Goal: Task Accomplishment & Management: Manage account settings

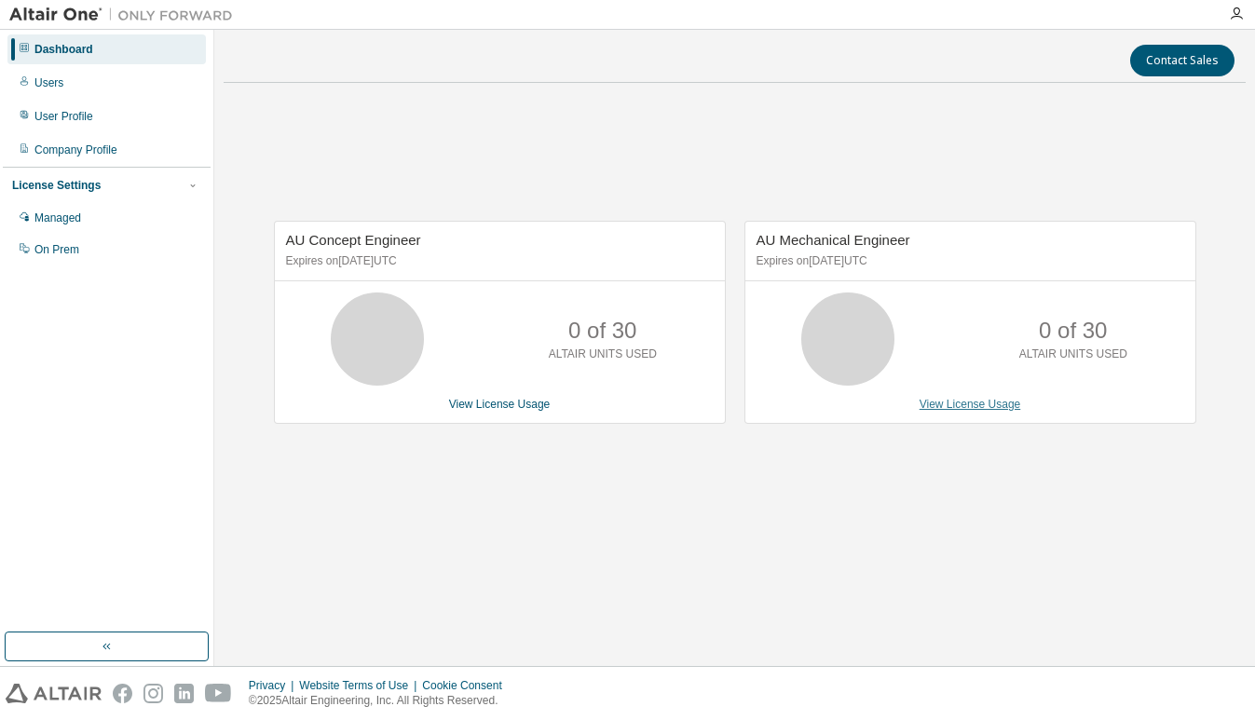
click at [958, 405] on link "View License Usage" at bounding box center [971, 404] width 102 height 13
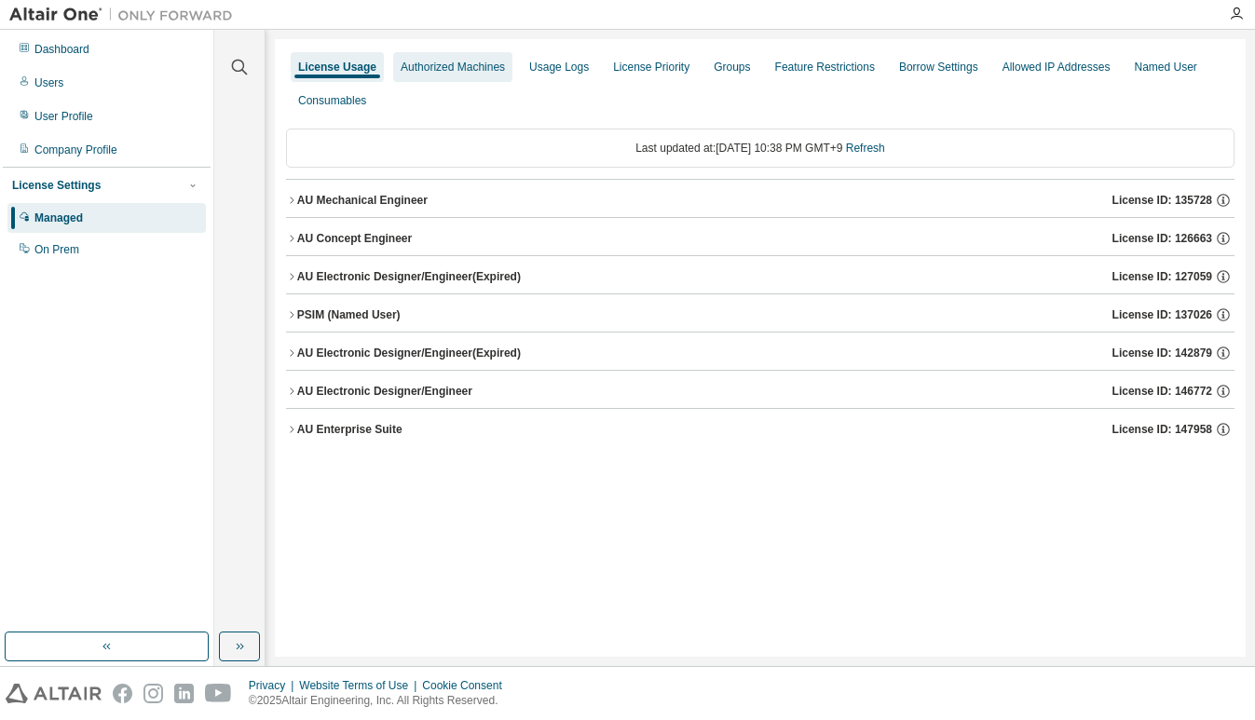
click at [465, 67] on div "Authorized Machines" at bounding box center [453, 67] width 104 height 15
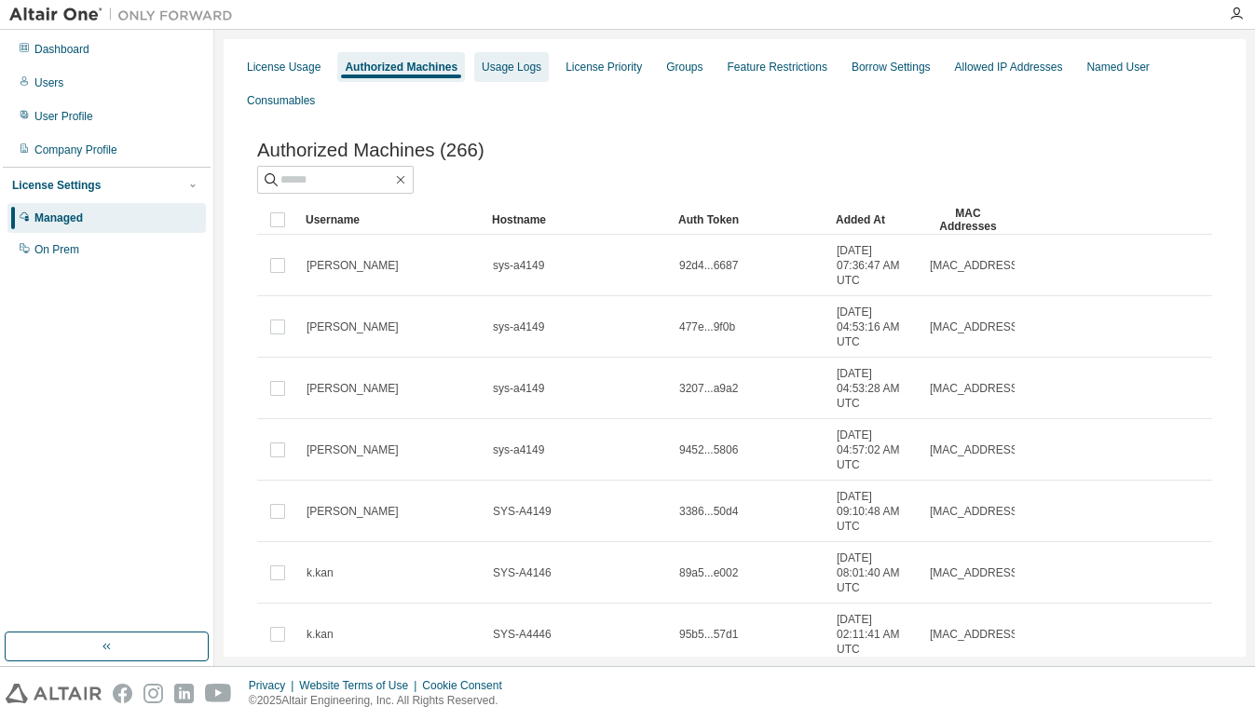
click at [510, 67] on div "Usage Logs" at bounding box center [512, 67] width 60 height 15
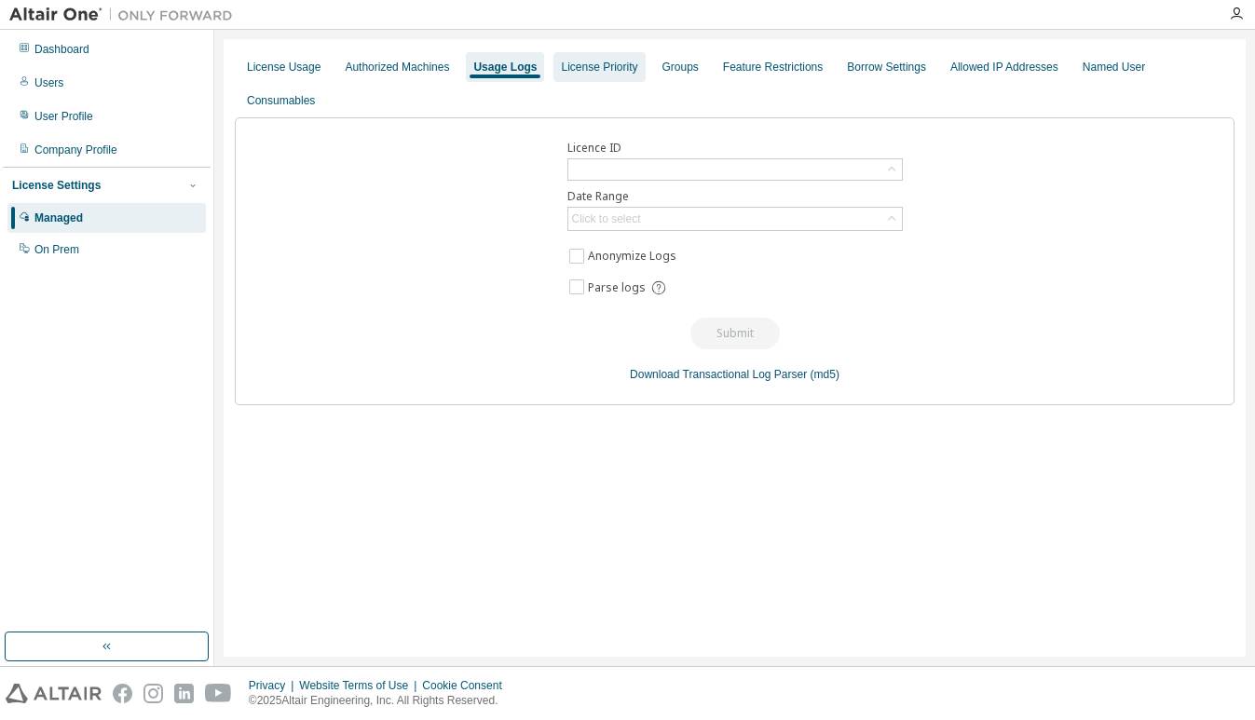
click at [583, 67] on div "License Priority" at bounding box center [599, 67] width 76 height 15
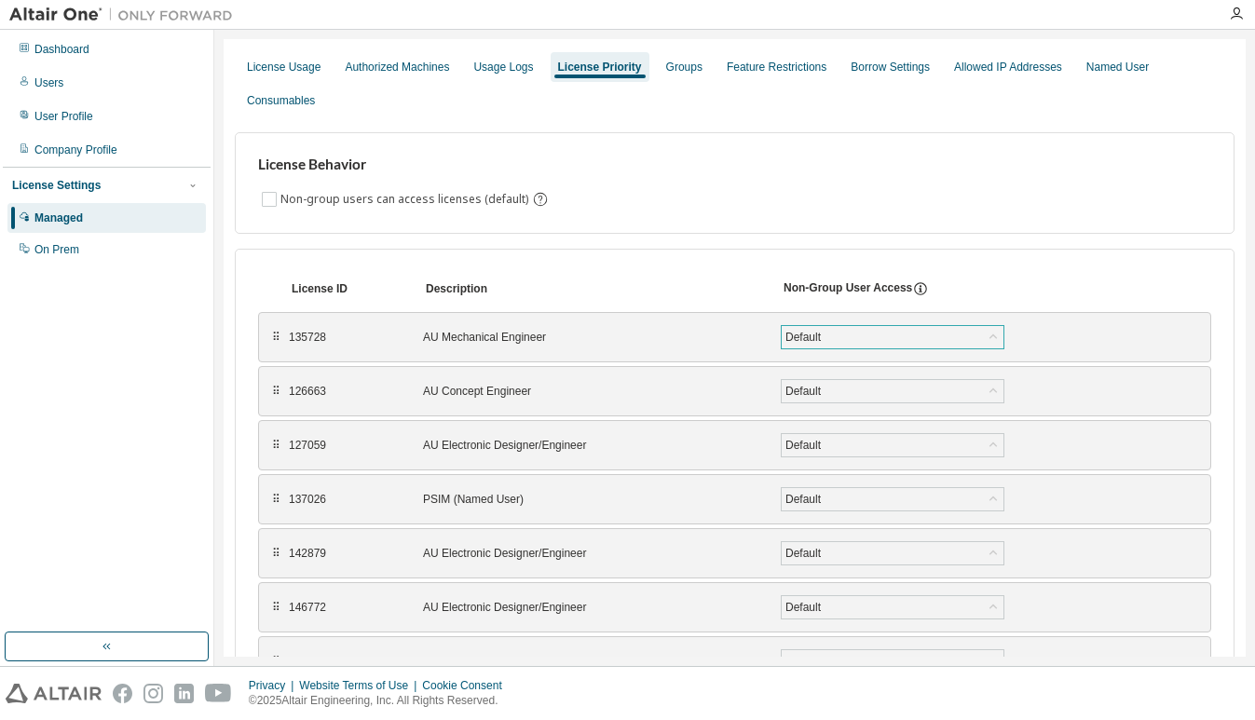
click at [824, 336] on div "Default" at bounding box center [803, 337] width 41 height 21
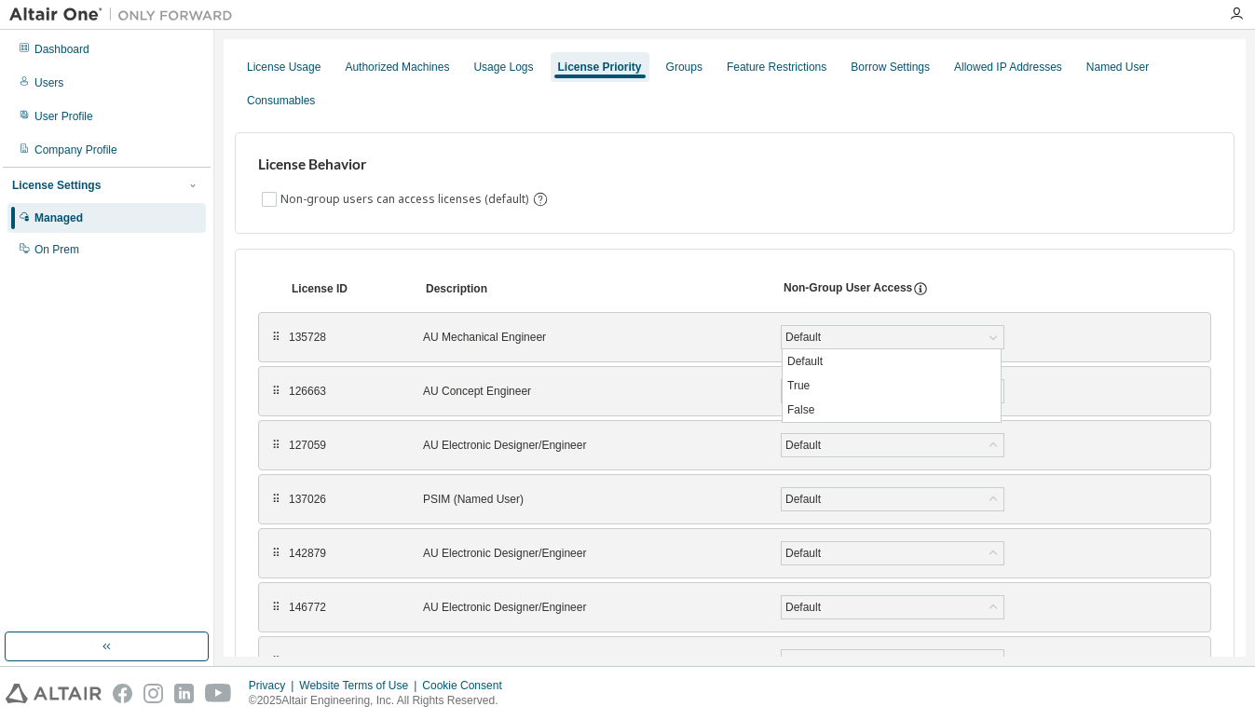
click at [728, 229] on div "License Behavior Non-group users can access licenses (default)" at bounding box center [735, 183] width 1000 height 102
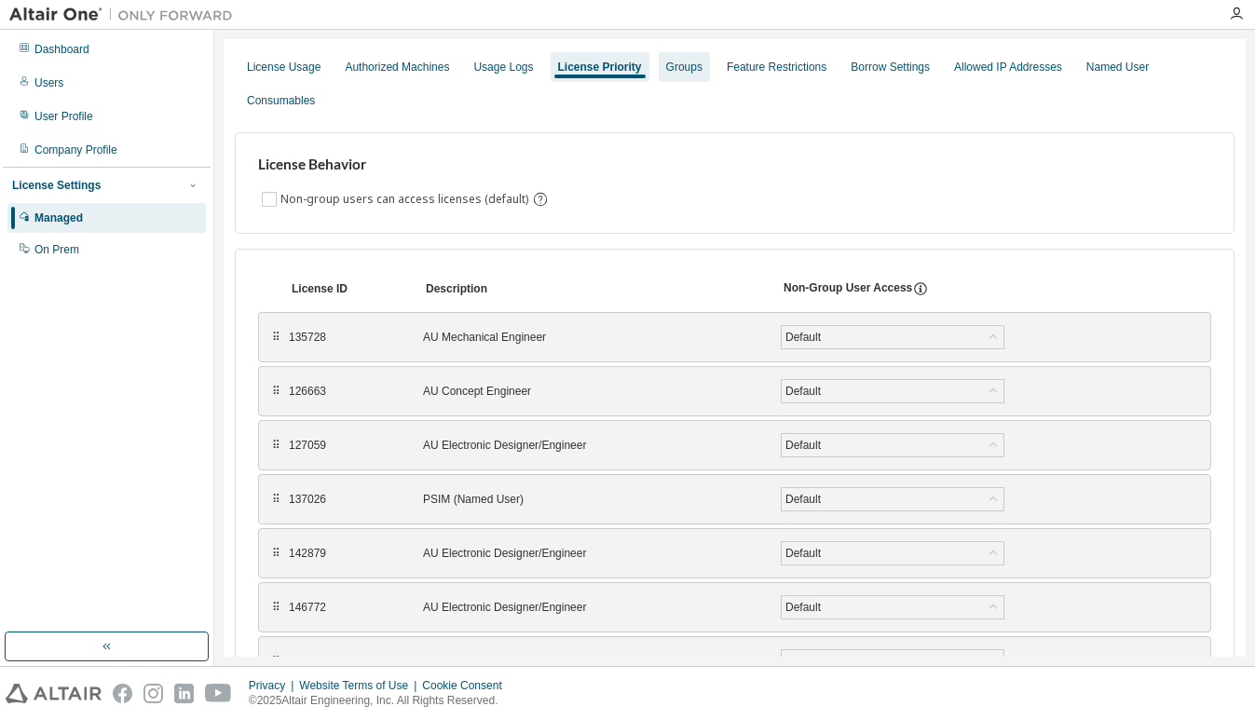
click at [666, 73] on div "Groups" at bounding box center [684, 67] width 36 height 15
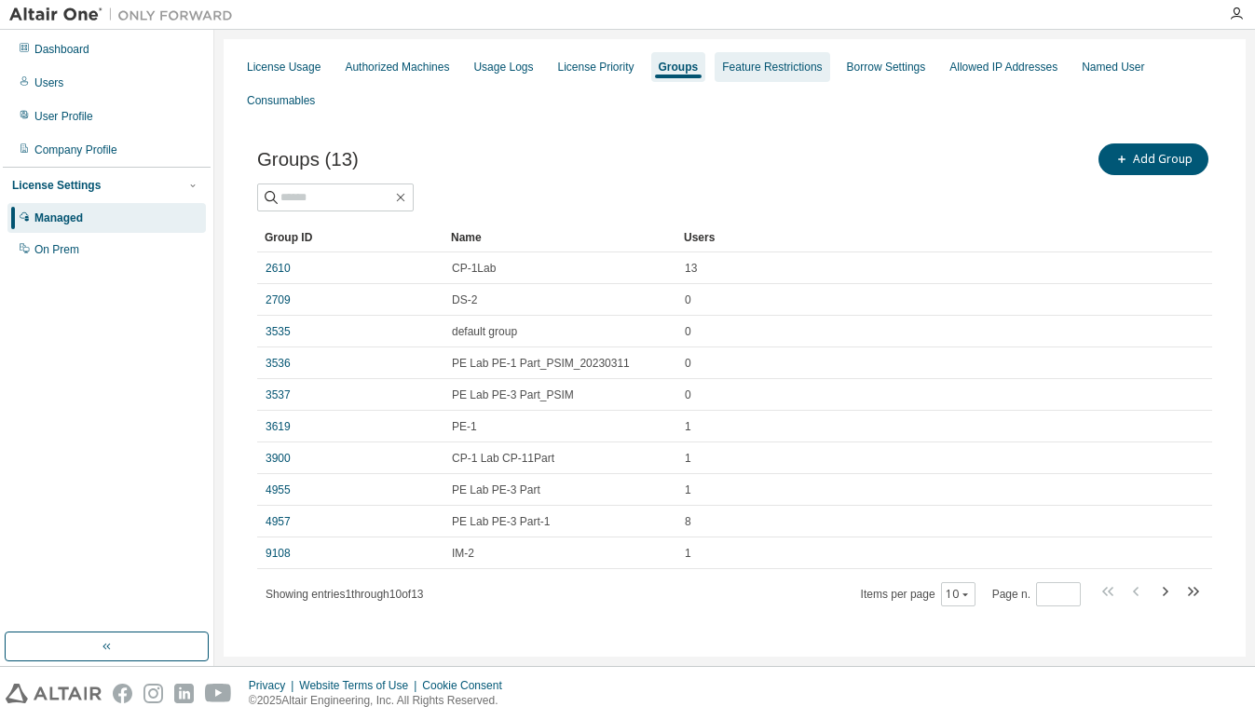
click at [760, 69] on div "Feature Restrictions" at bounding box center [772, 67] width 100 height 15
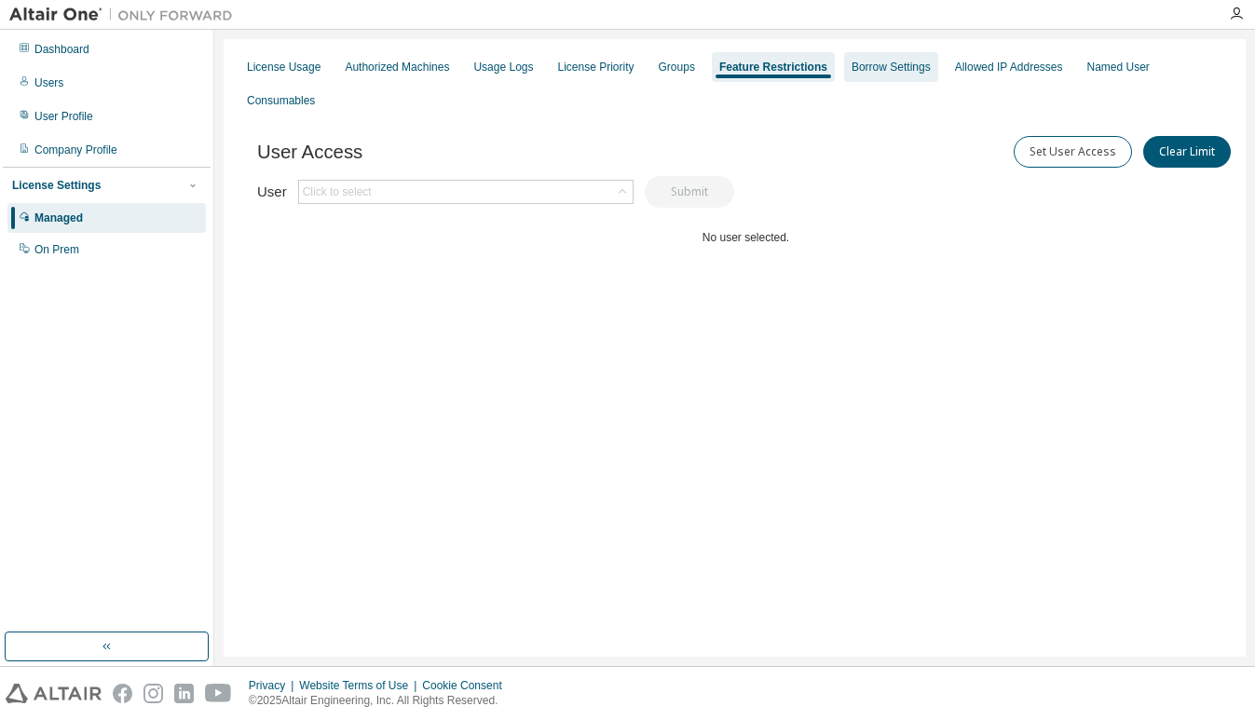
click at [861, 64] on div "Borrow Settings" at bounding box center [891, 67] width 79 height 15
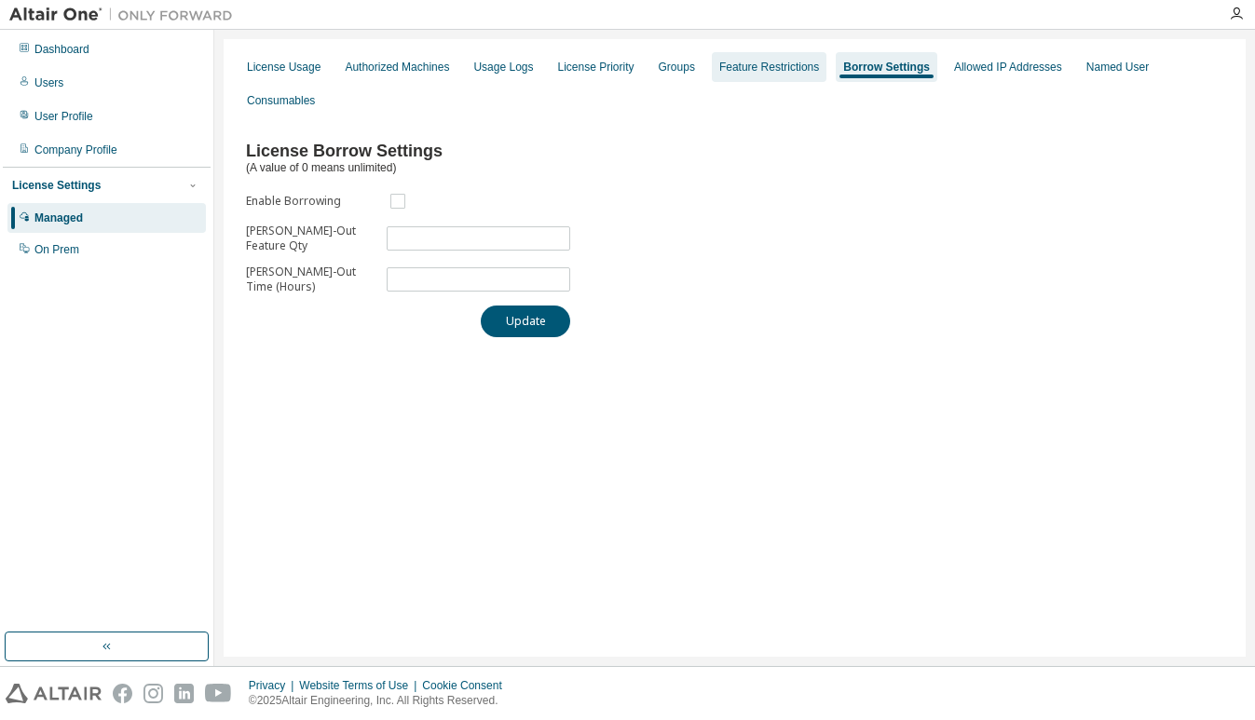
click at [800, 64] on div "Feature Restrictions" at bounding box center [770, 67] width 100 height 15
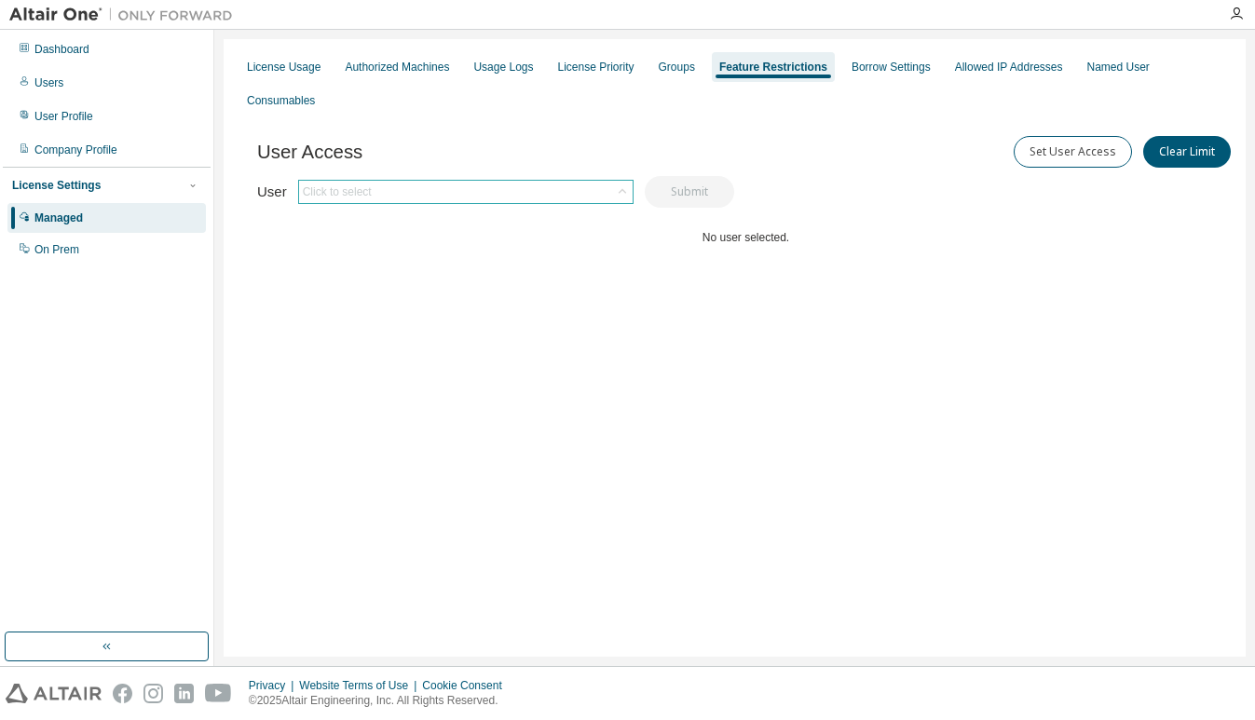
click at [565, 181] on div "Click to select" at bounding box center [466, 192] width 334 height 22
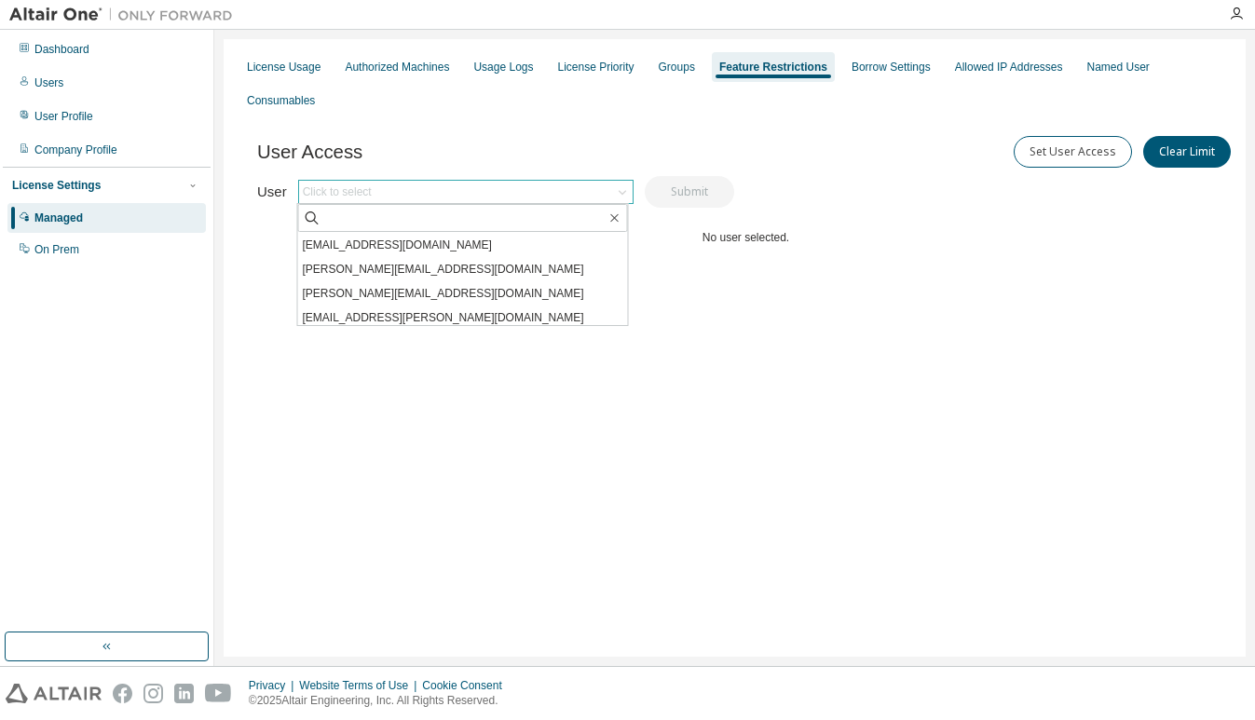
scroll to position [466, 0]
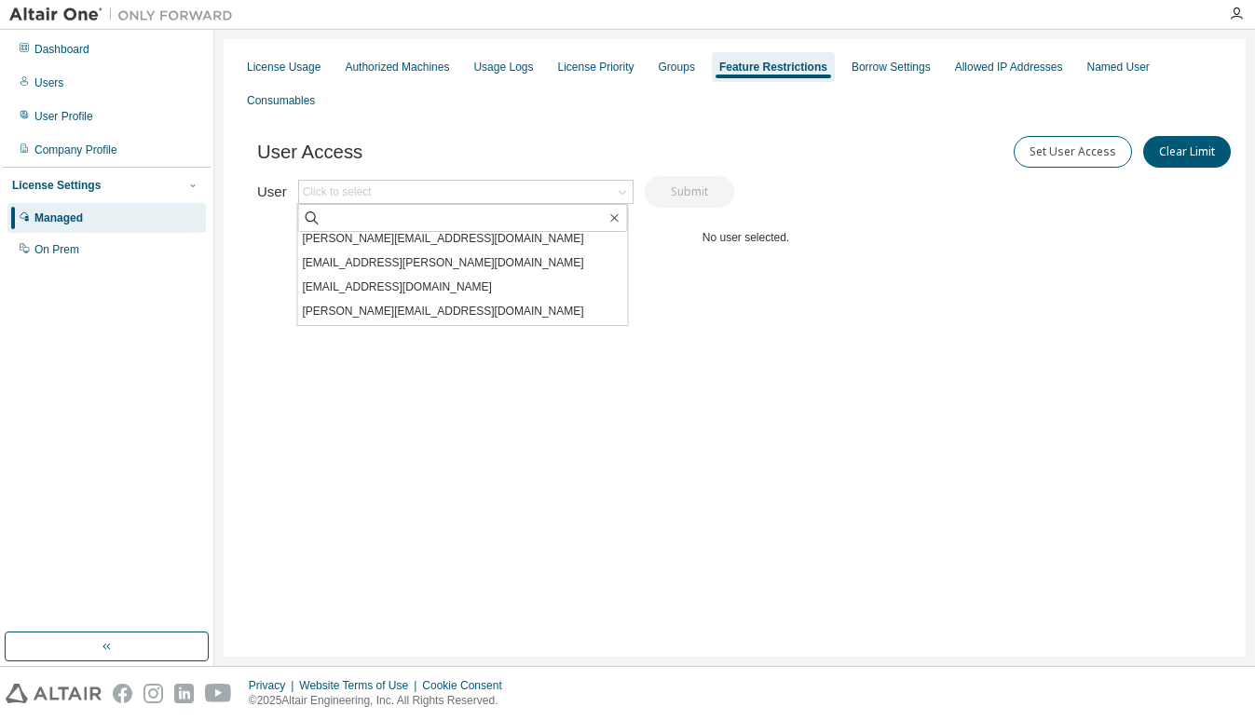
click at [406, 176] on div "User Click to select m.oshita@samsung.com k.kan@samsung.com y.nakanishi@samsung…" at bounding box center [495, 192] width 477 height 32
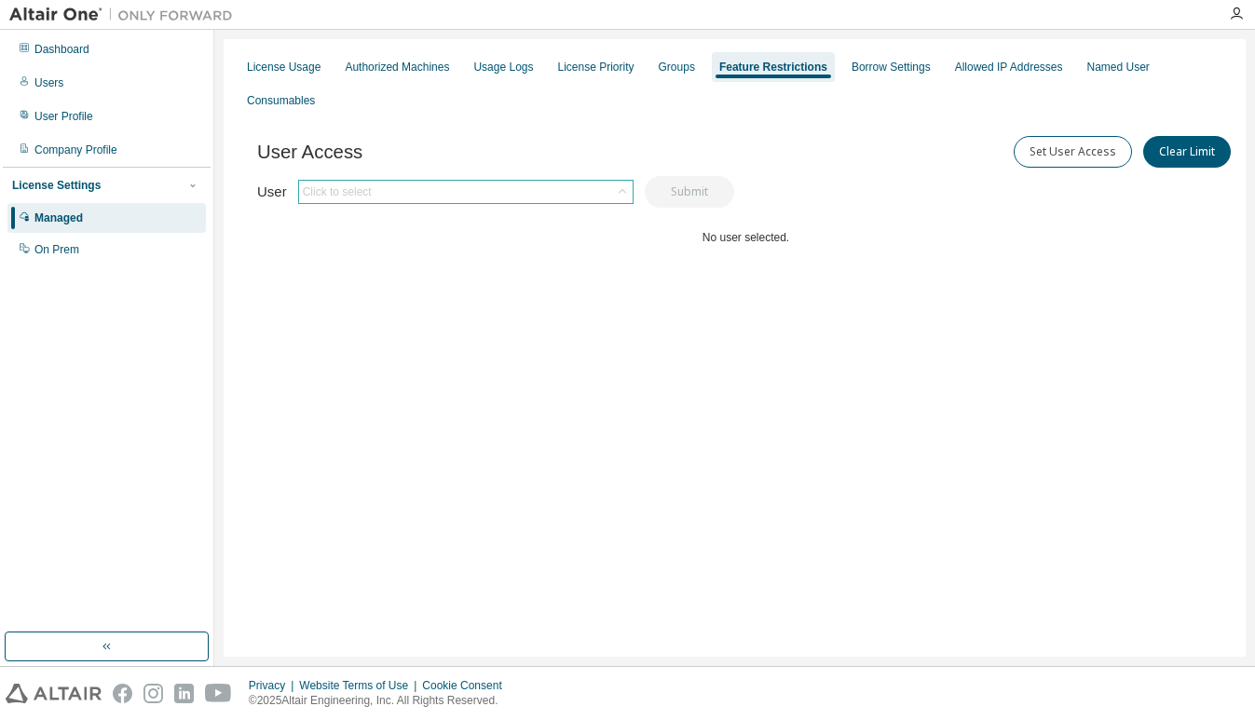
click at [407, 181] on div "Click to select" at bounding box center [466, 192] width 334 height 22
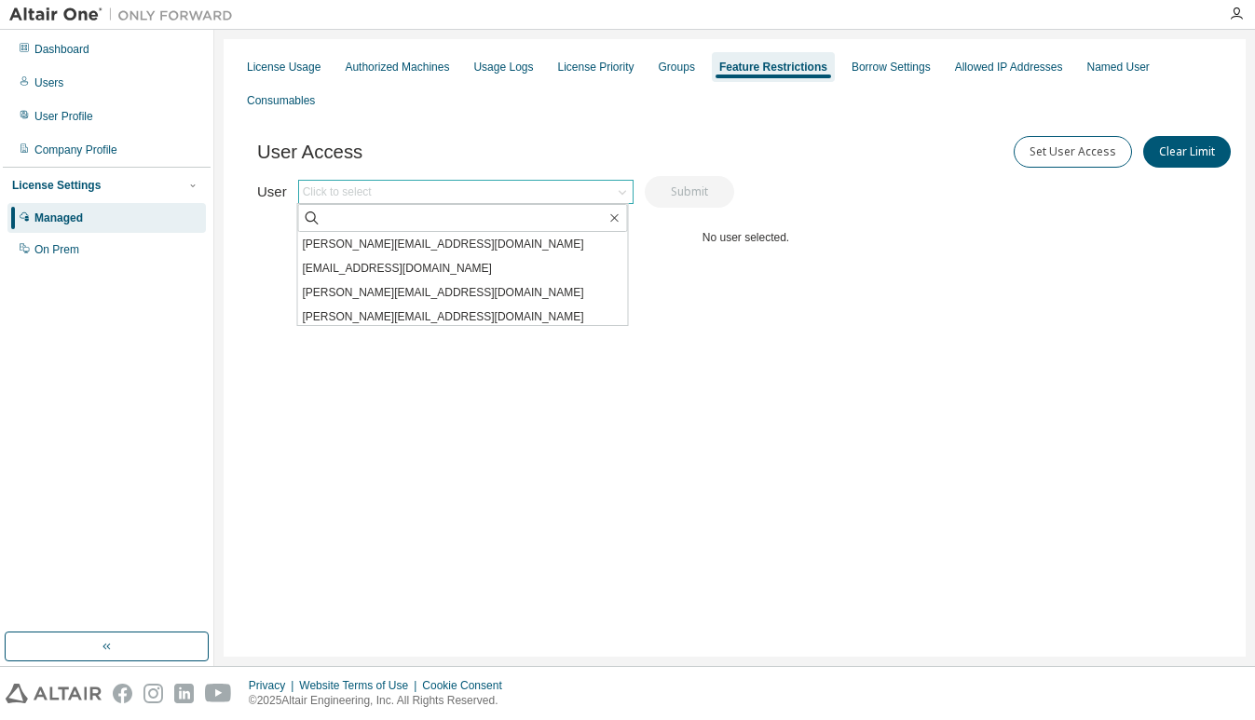
click at [405, 181] on div "Click to select" at bounding box center [466, 192] width 334 height 22
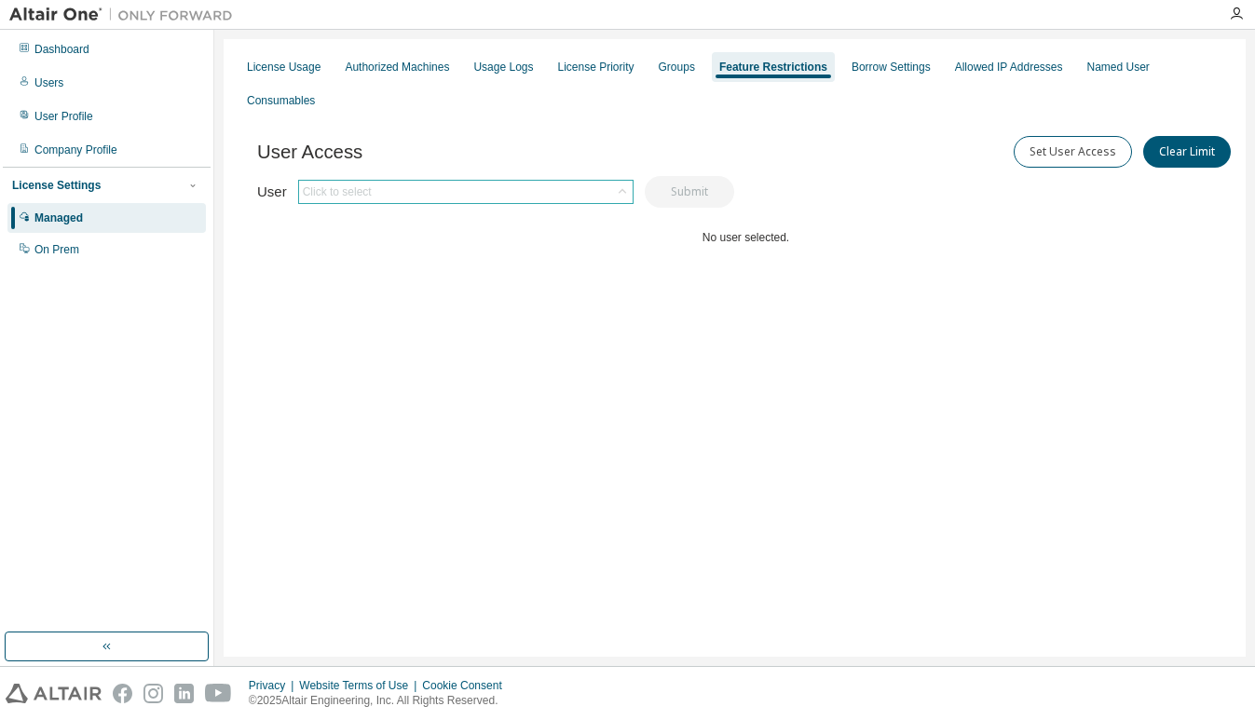
click at [401, 181] on div "Click to select" at bounding box center [466, 192] width 334 height 22
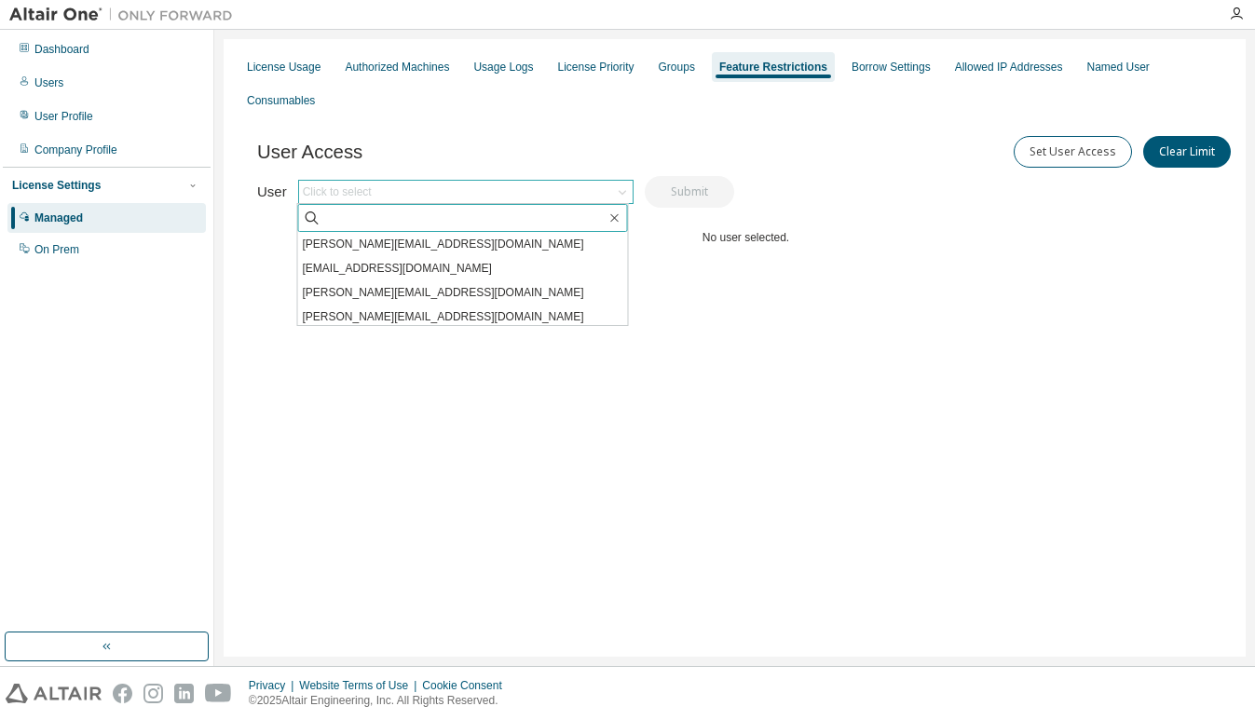
click at [353, 209] on input "text" at bounding box center [464, 218] width 285 height 19
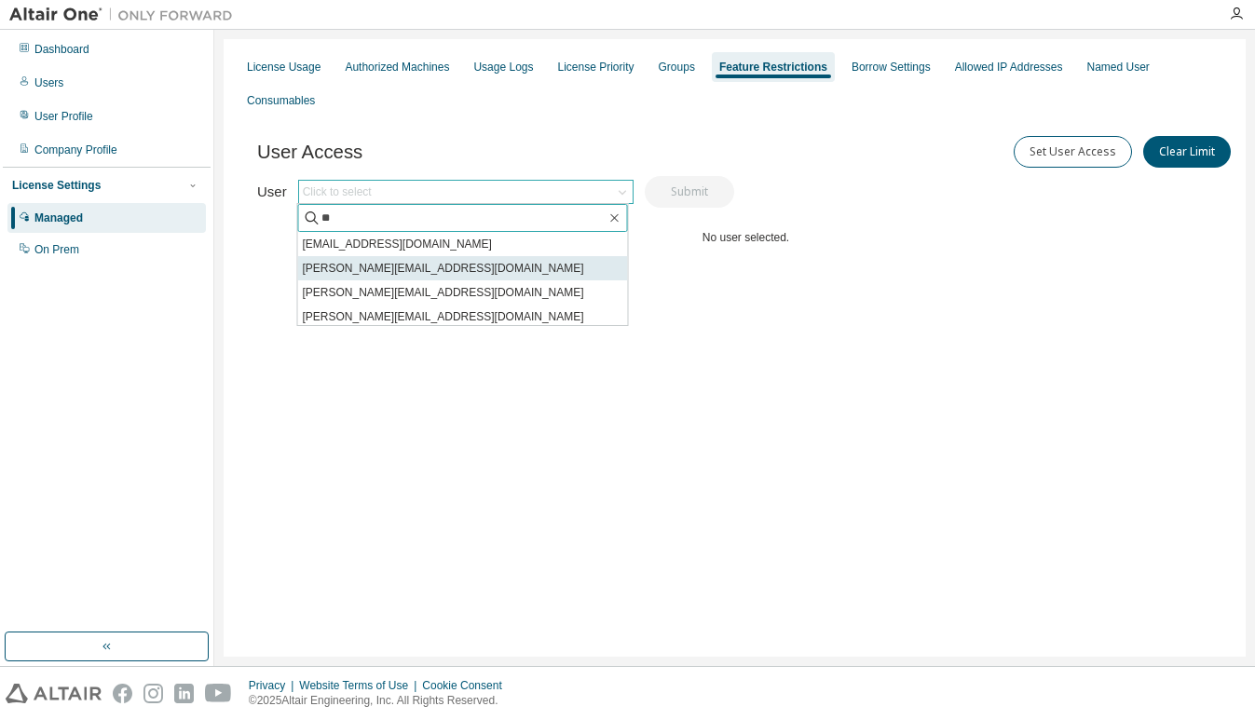
type input "**"
click at [393, 256] on li "k.fujimura@samsung.com" at bounding box center [463, 268] width 330 height 24
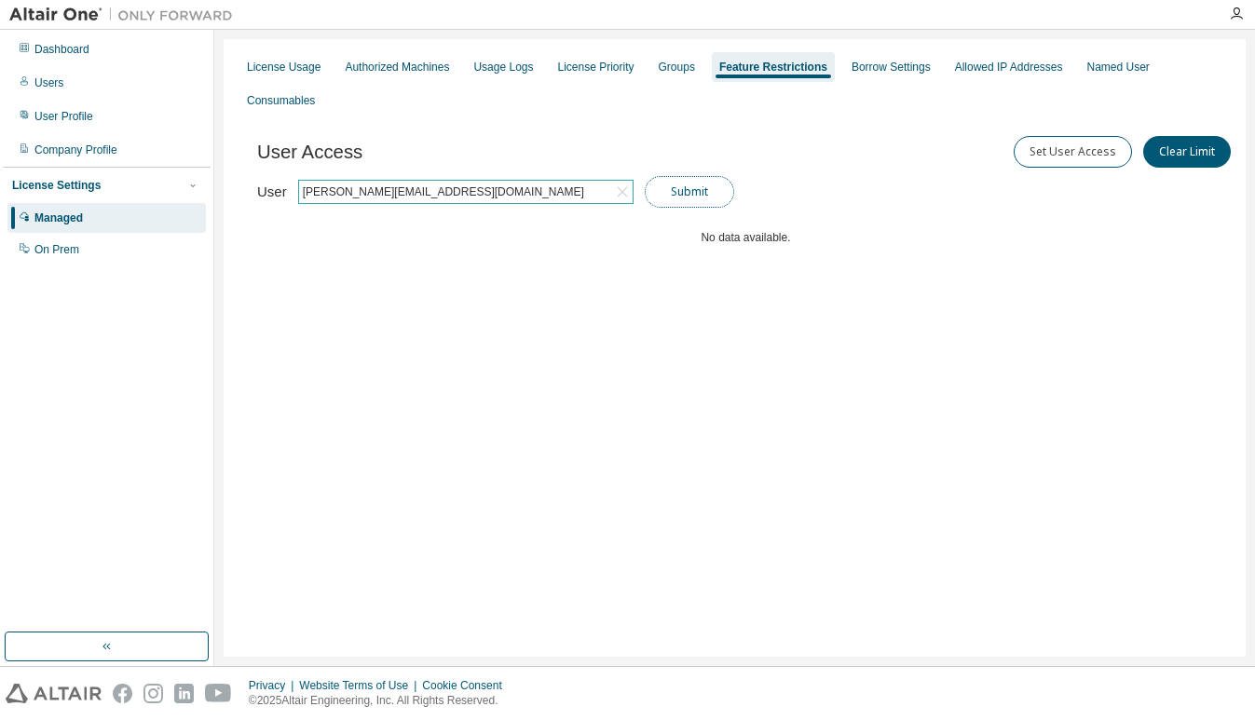
click at [681, 176] on button "Submit" at bounding box center [689, 192] width 89 height 32
click at [1060, 136] on button "Set User Access" at bounding box center [1073, 152] width 118 height 32
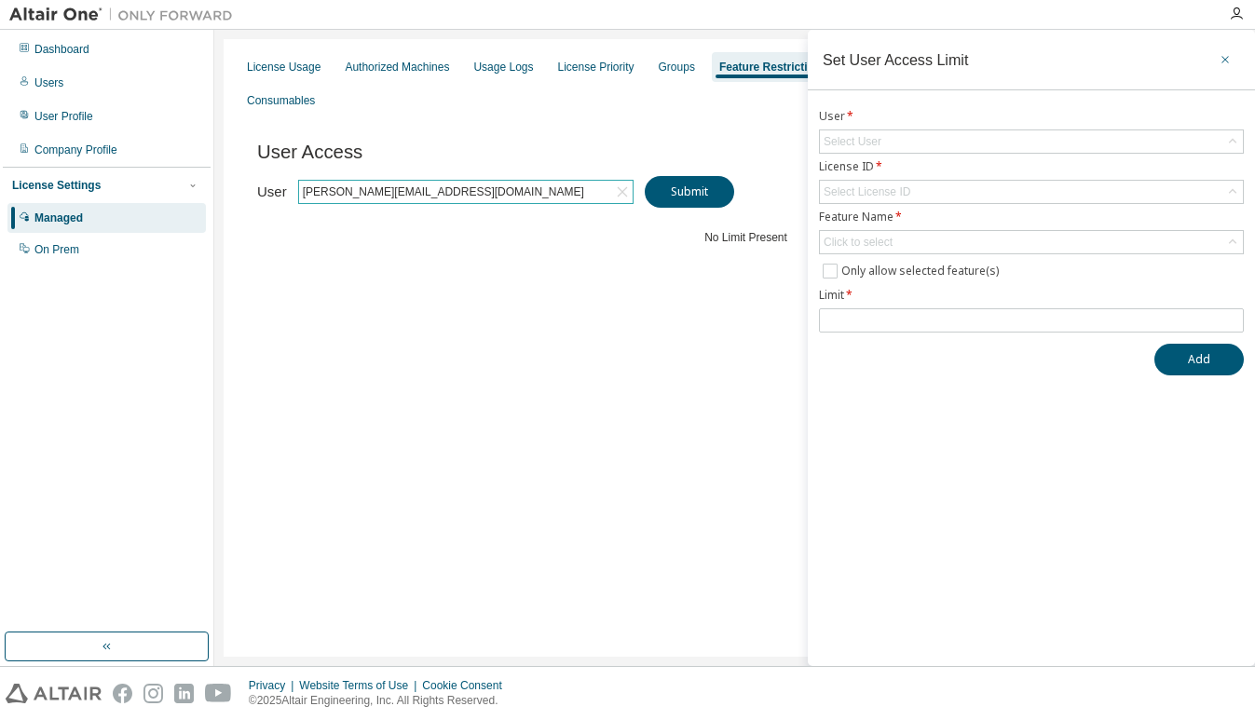
click at [1225, 57] on icon "button" at bounding box center [1225, 59] width 13 height 15
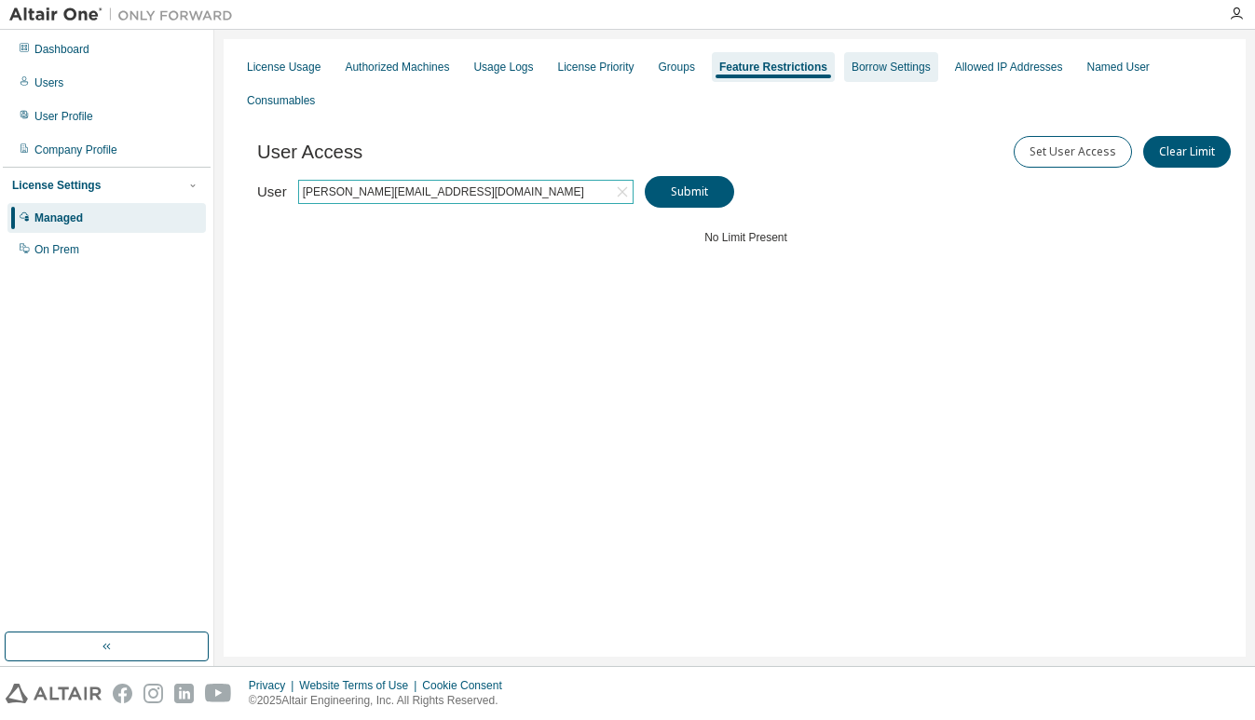
click at [855, 67] on div "Borrow Settings" at bounding box center [891, 67] width 79 height 15
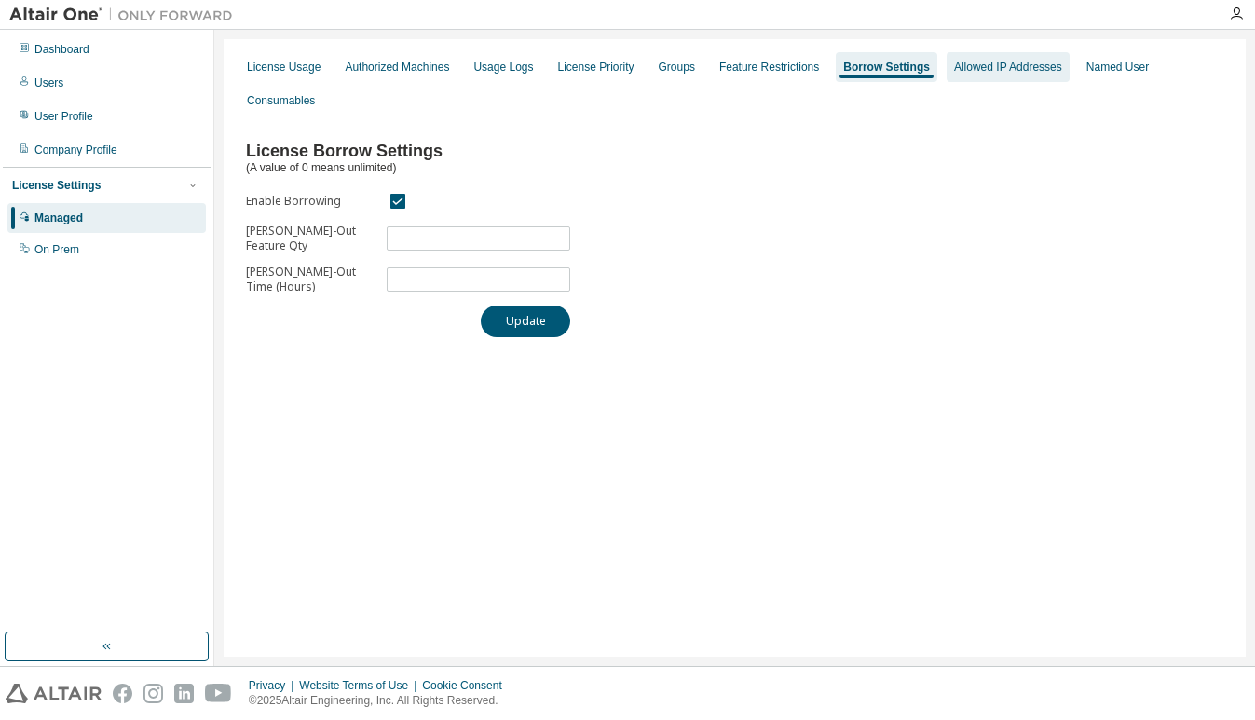
click at [958, 67] on div "Allowed IP Addresses" at bounding box center [1008, 67] width 108 height 15
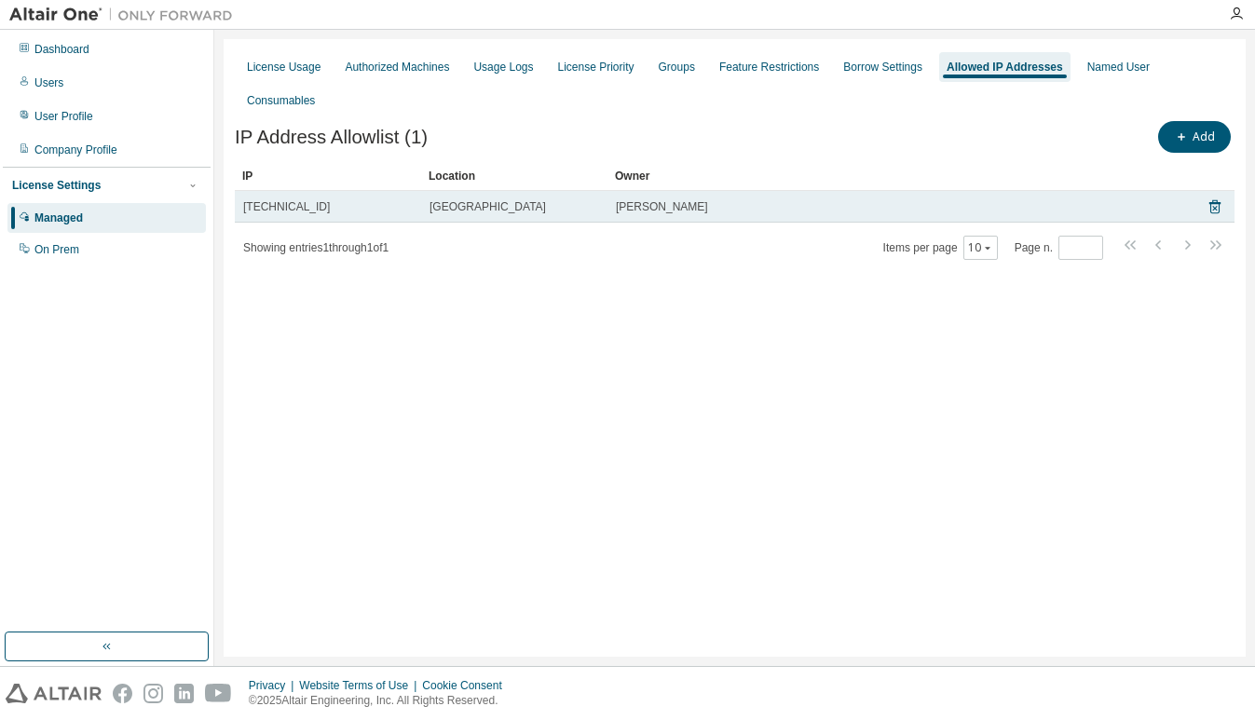
click at [333, 199] on div "108.81.165.181" at bounding box center [328, 206] width 170 height 15
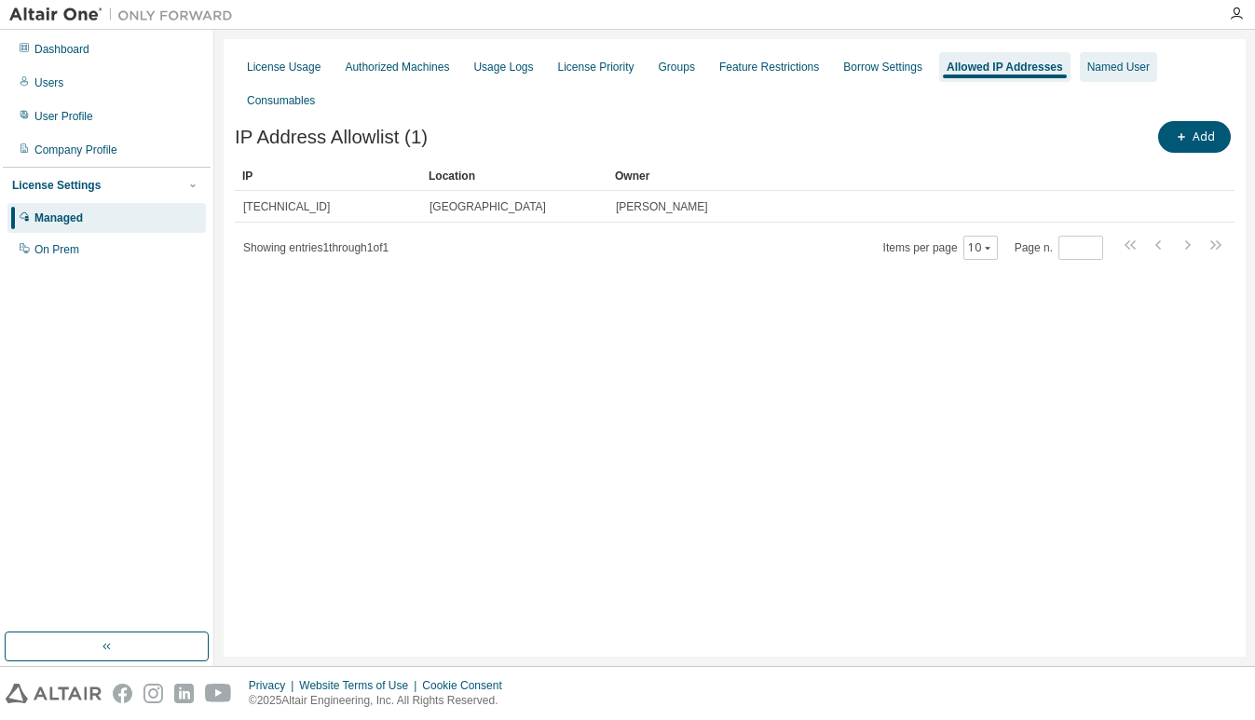
click at [1097, 62] on div "Named User" at bounding box center [1119, 67] width 62 height 15
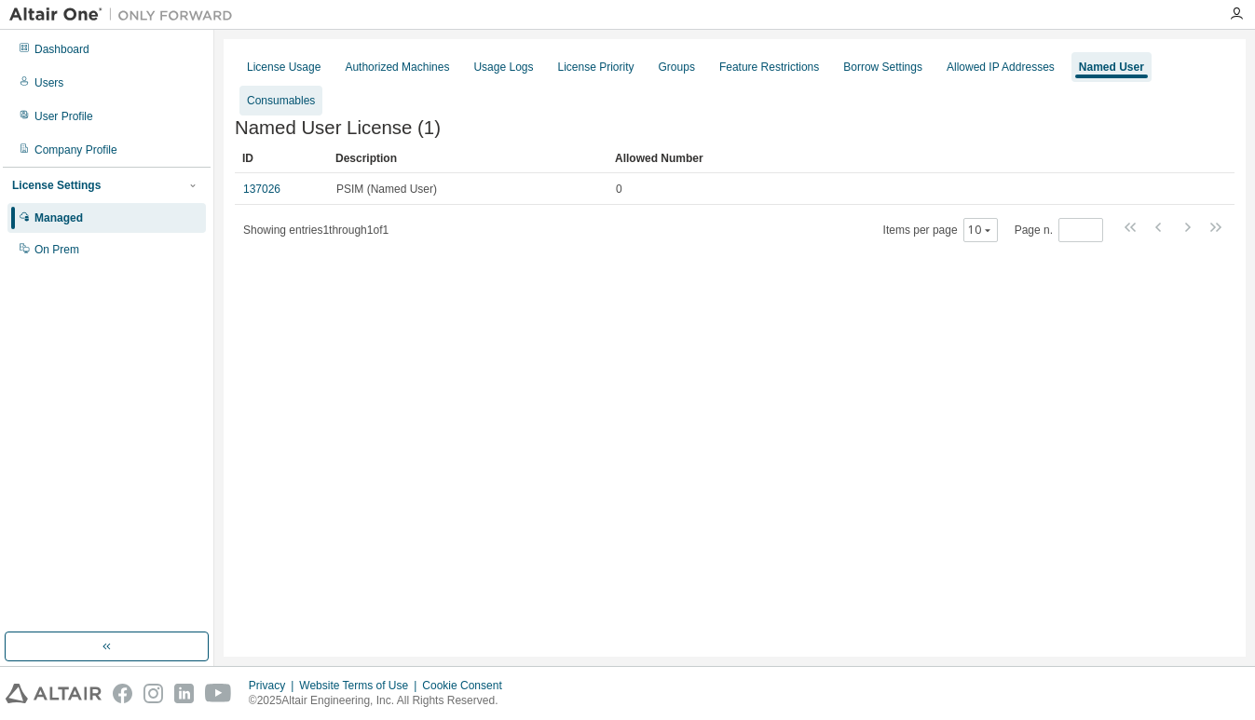
click at [322, 86] on div "Consumables" at bounding box center [281, 101] width 83 height 30
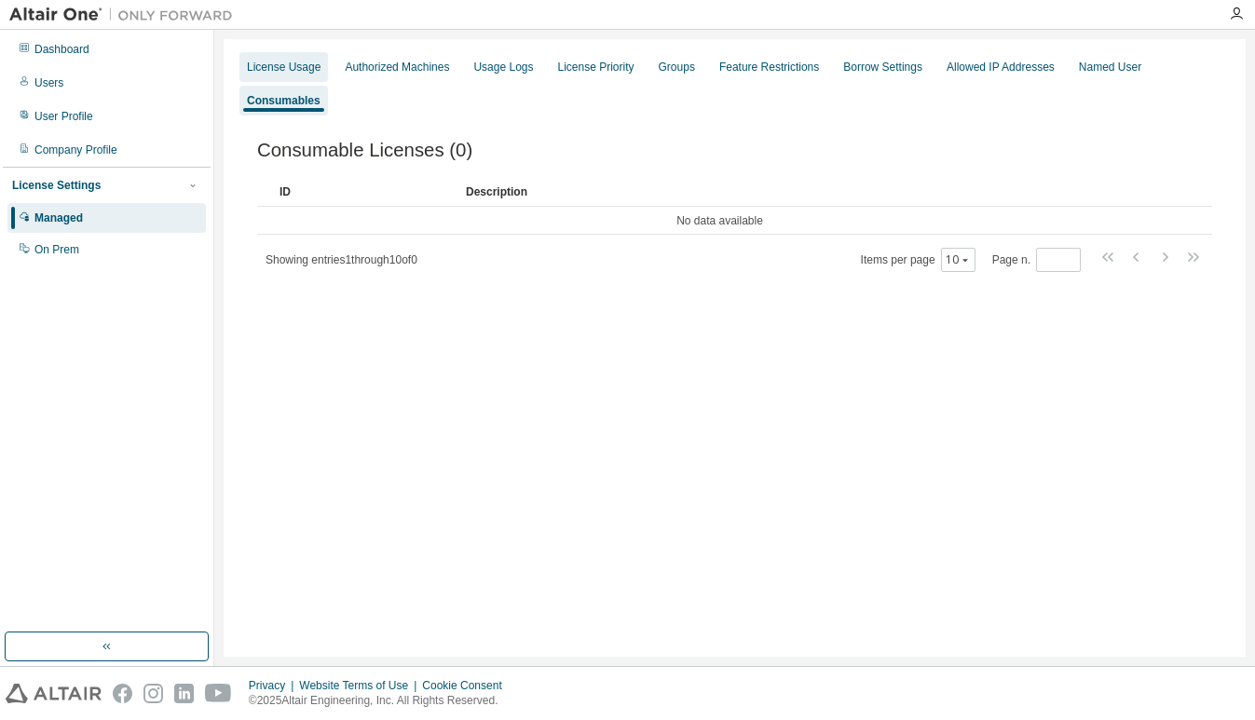
click at [297, 73] on div "License Usage" at bounding box center [284, 67] width 74 height 15
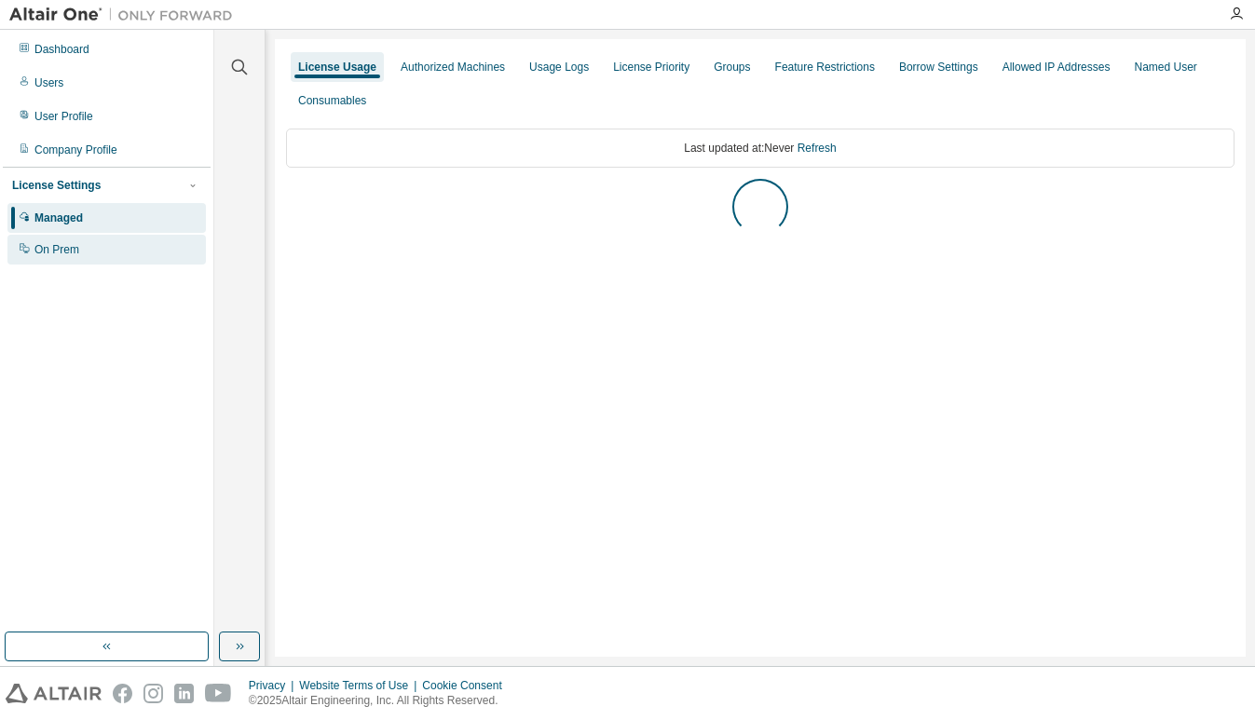
click at [113, 254] on div "On Prem" at bounding box center [106, 250] width 199 height 30
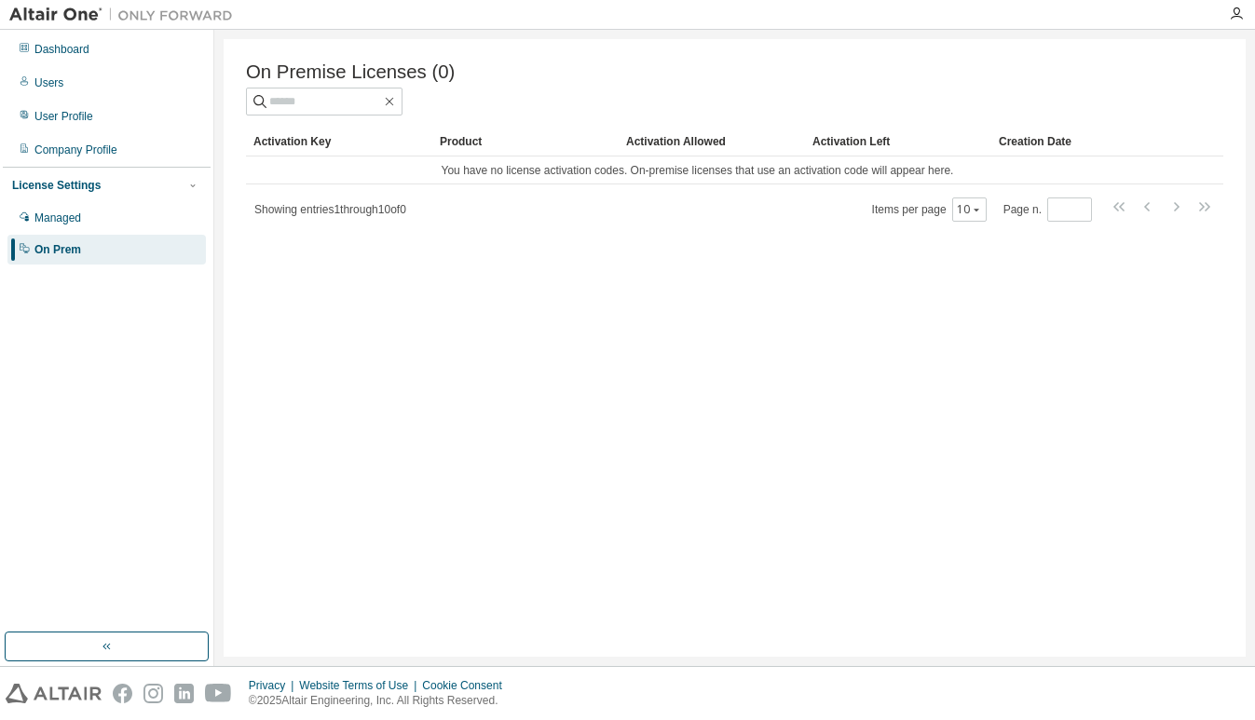
click at [74, 262] on div "On Prem" at bounding box center [106, 250] width 199 height 30
click at [302, 103] on input "text" at bounding box center [325, 101] width 112 height 19
type input "*"
click at [75, 42] on div "Dashboard" at bounding box center [61, 49] width 55 height 15
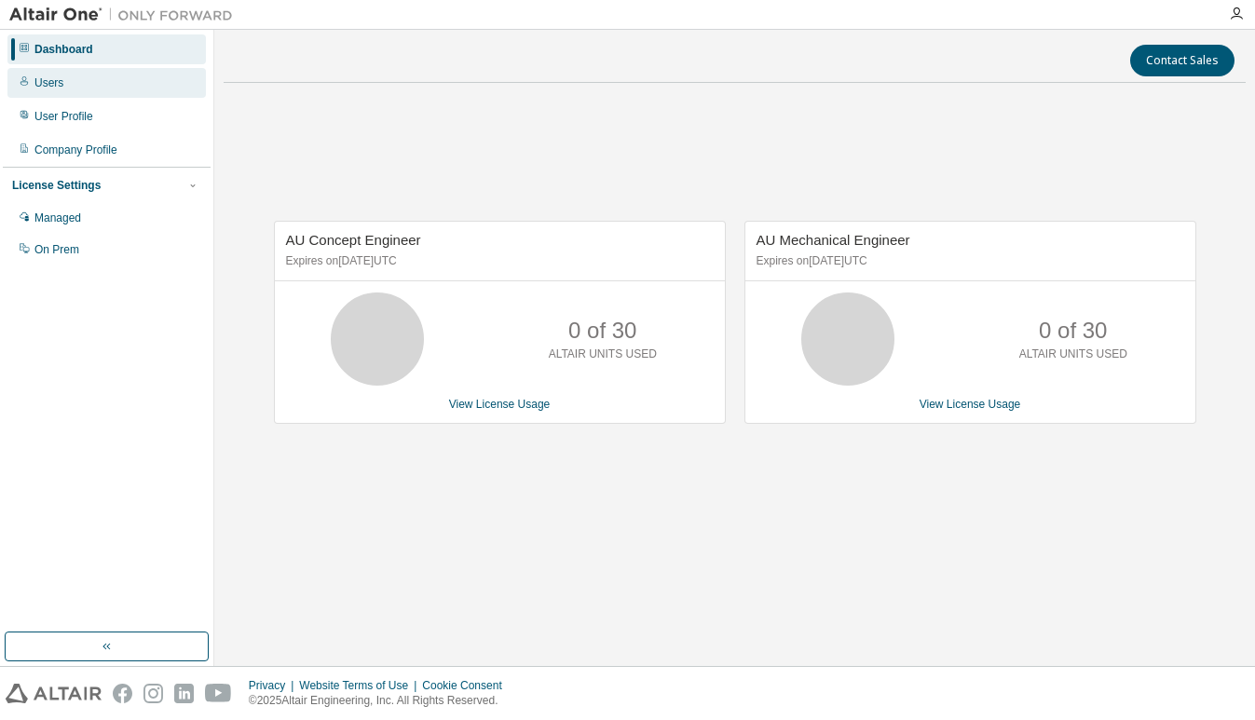
click at [38, 85] on div "Users" at bounding box center [48, 82] width 29 height 15
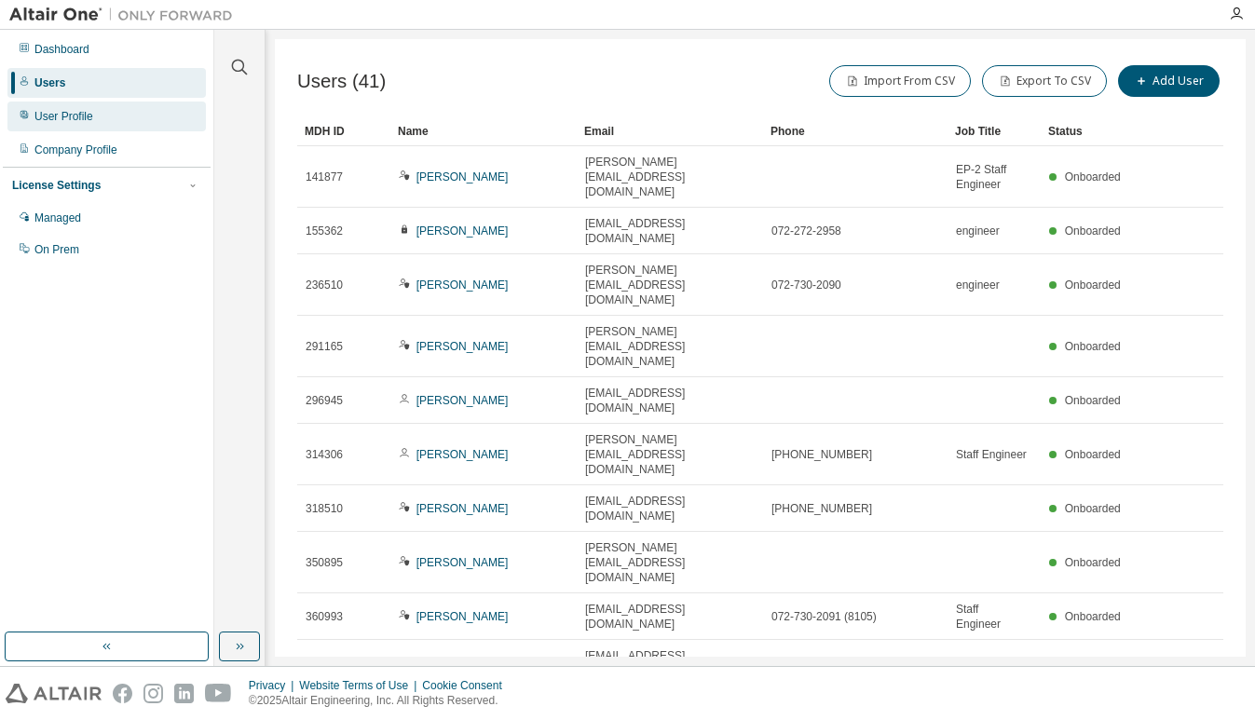
click at [80, 121] on div "User Profile" at bounding box center [63, 116] width 59 height 15
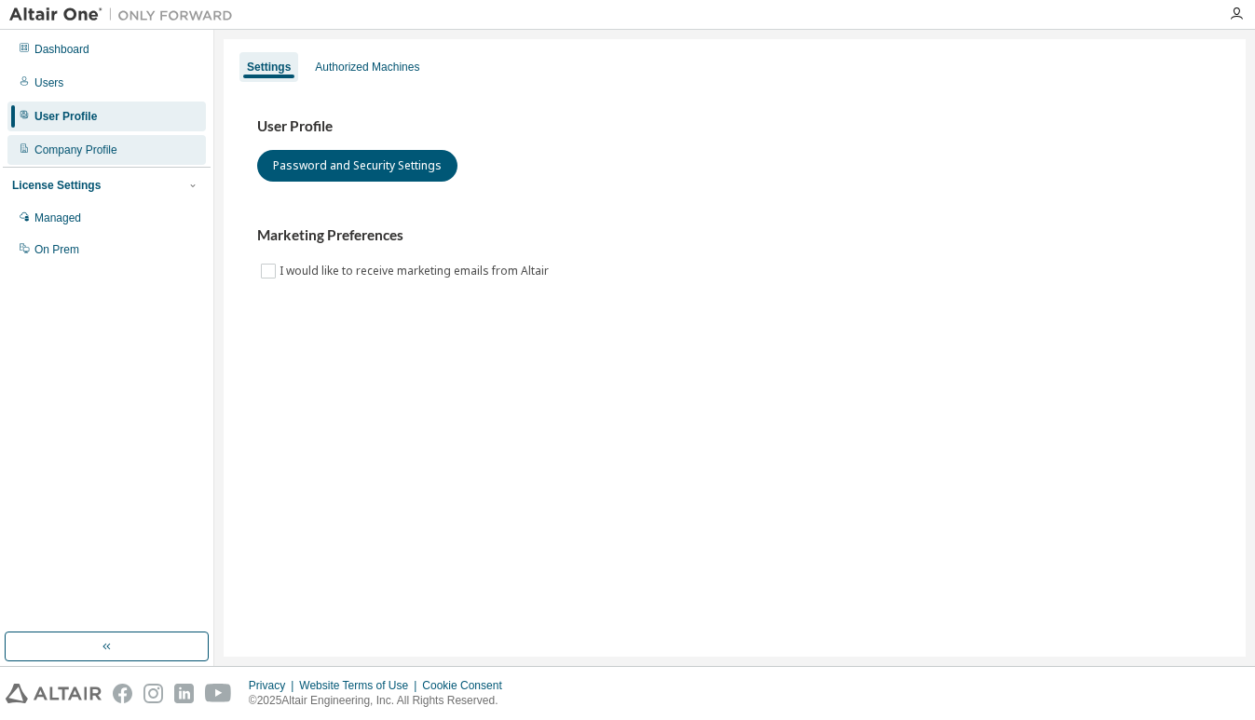
click at [93, 154] on div "Company Profile" at bounding box center [75, 150] width 83 height 15
